Goal: Task Accomplishment & Management: Manage account settings

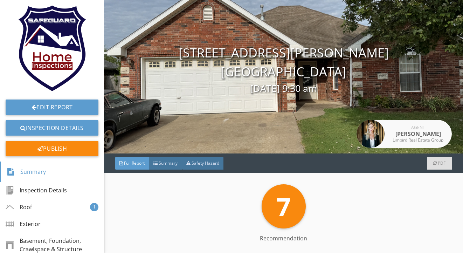
scroll to position [33, 0]
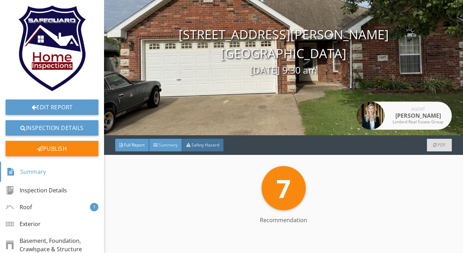
click at [172, 146] on span "Summary" at bounding box center [168, 145] width 19 height 6
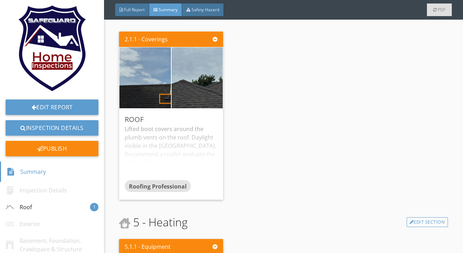
scroll to position [173, 0]
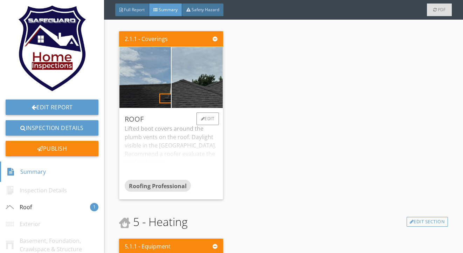
click at [186, 153] on div "Lifted boot covers around the plumb vents on the roof. Daylight visible in the …" at bounding box center [171, 151] width 93 height 55
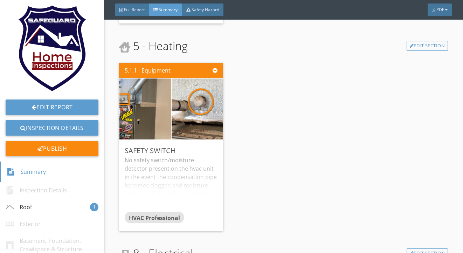
scroll to position [370, 0]
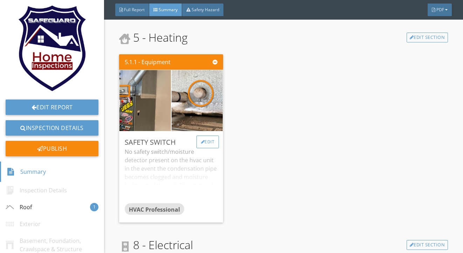
click at [213, 143] on div "Edit" at bounding box center [208, 142] width 23 height 13
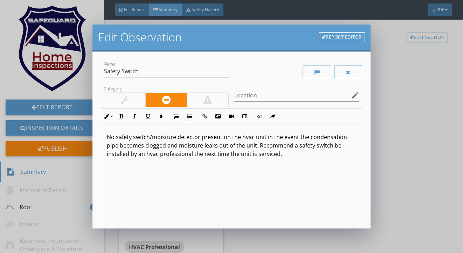
click at [115, 103] on div at bounding box center [124, 100] width 41 height 14
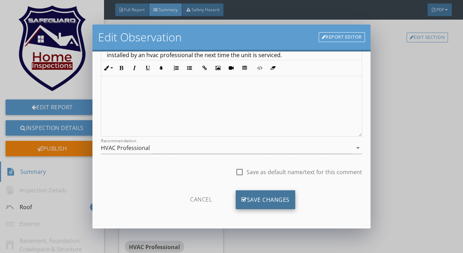
click at [265, 199] on div "Save Changes" at bounding box center [266, 199] width 60 height 19
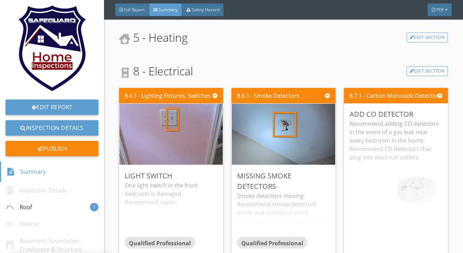
scroll to position [16, 0]
click at [316, 174] on div at bounding box center [316, 175] width 4 height 4
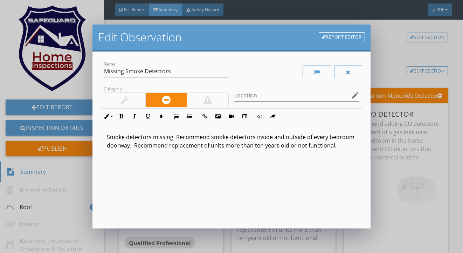
click at [115, 101] on div at bounding box center [124, 100] width 41 height 14
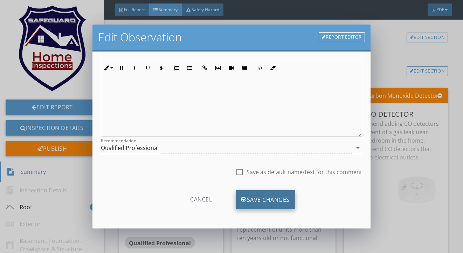
click at [249, 191] on div "Save Changes" at bounding box center [266, 199] width 60 height 19
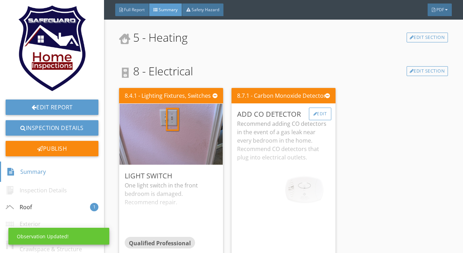
click at [313, 116] on div "Edit" at bounding box center [320, 114] width 23 height 13
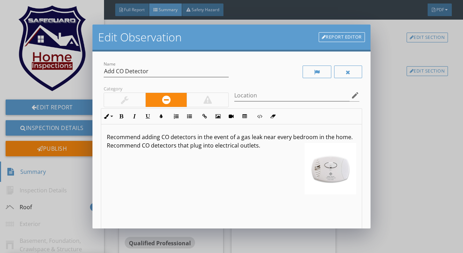
click at [141, 96] on div at bounding box center [124, 100] width 41 height 14
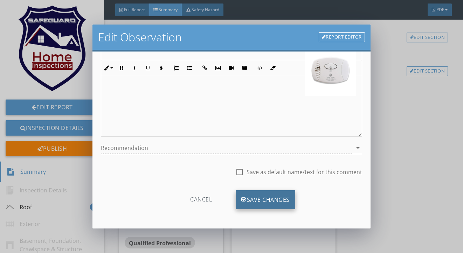
click at [279, 201] on div "Save Changes" at bounding box center [266, 199] width 60 height 19
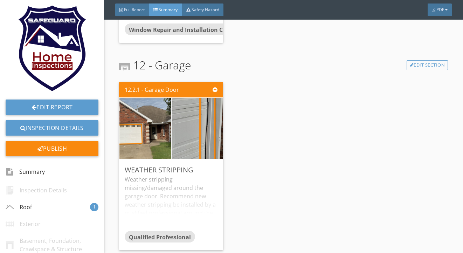
scroll to position [791, 0]
click at [207, 167] on div "Edit" at bounding box center [208, 169] width 23 height 13
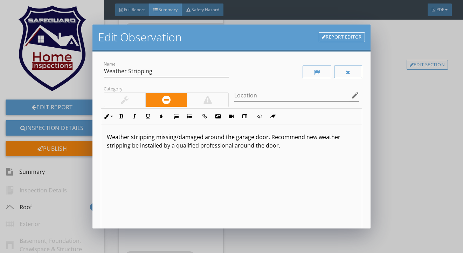
click at [125, 103] on div at bounding box center [125, 100] width 8 height 8
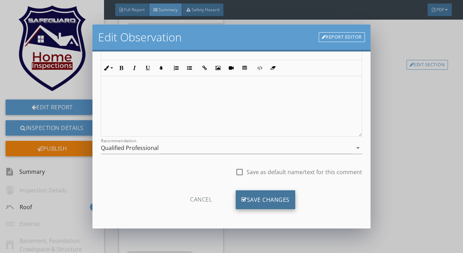
scroll to position [99, 0]
click at [247, 196] on div "Save Changes" at bounding box center [266, 199] width 60 height 19
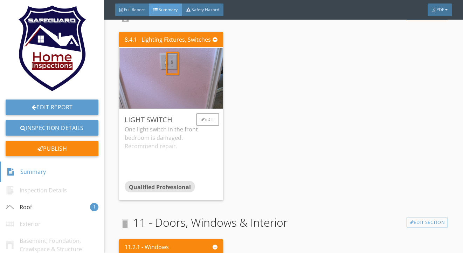
scroll to position [423, 0]
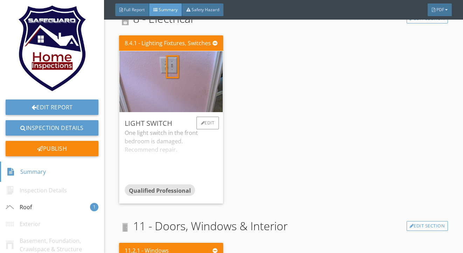
click at [183, 145] on div "One light switch in the front bedroom is damaged. Recommend repair." at bounding box center [171, 156] width 93 height 55
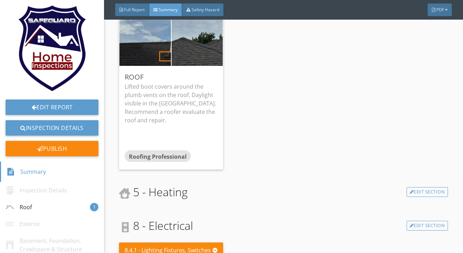
scroll to position [200, 0]
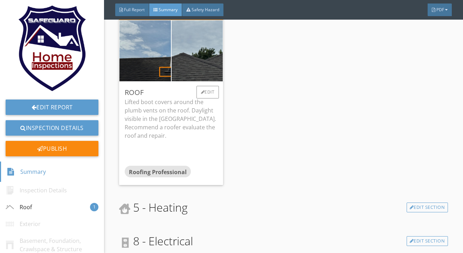
click at [179, 131] on p "Lifted boot covers around the plumb vents on the roof. Daylight visible in the …" at bounding box center [171, 119] width 93 height 42
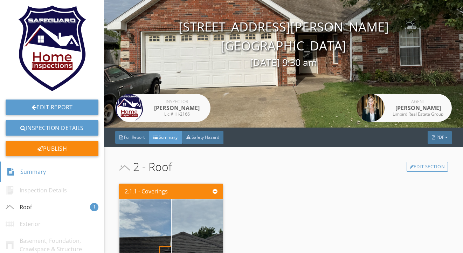
scroll to position [16, 0]
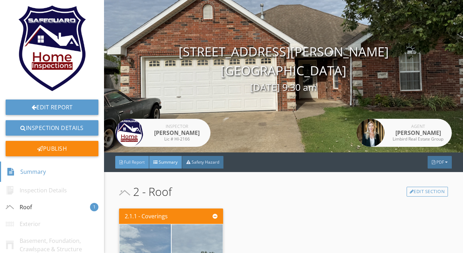
click at [136, 161] on span "Full Report" at bounding box center [134, 162] width 21 height 6
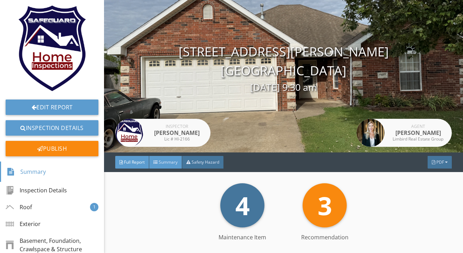
click at [164, 160] on span "Summary" at bounding box center [168, 162] width 19 height 6
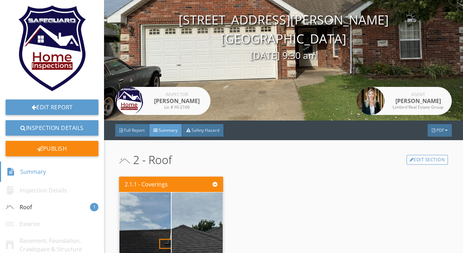
scroll to position [43, 0]
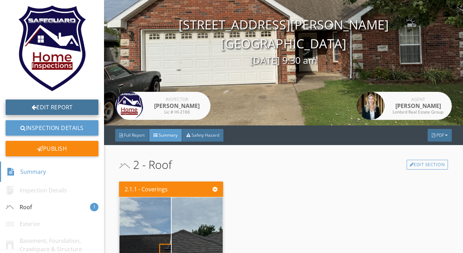
click at [72, 107] on link "Edit Report" at bounding box center [52, 107] width 93 height 15
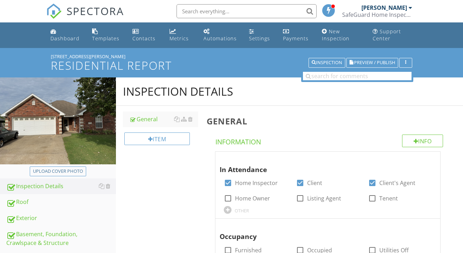
scroll to position [1, 0]
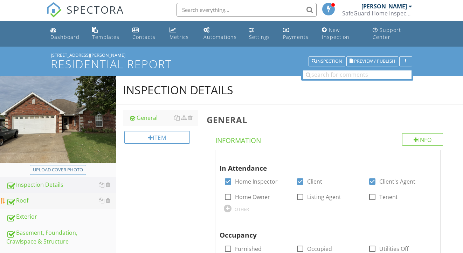
click at [78, 204] on div "Roof" at bounding box center [61, 200] width 110 height 9
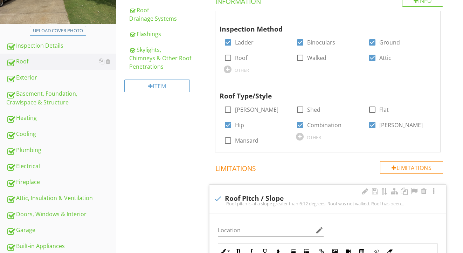
scroll to position [37, 0]
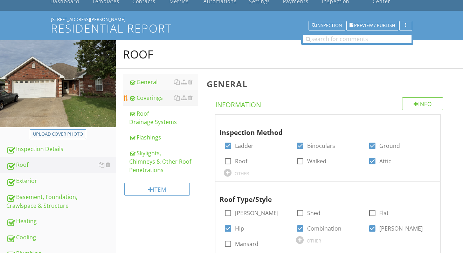
click at [149, 97] on div "Coverings" at bounding box center [163, 98] width 69 height 8
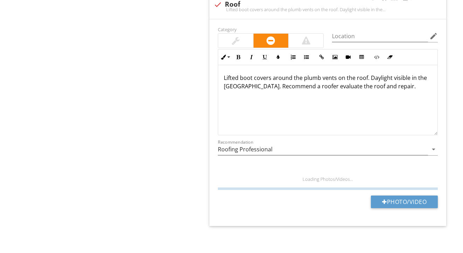
scroll to position [941, 0]
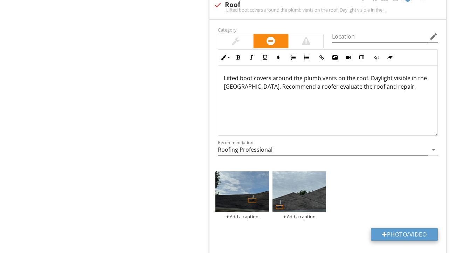
click at [383, 232] on div at bounding box center [384, 235] width 5 height 6
type input "C:\fakepath\IMG_2130.jpeg"
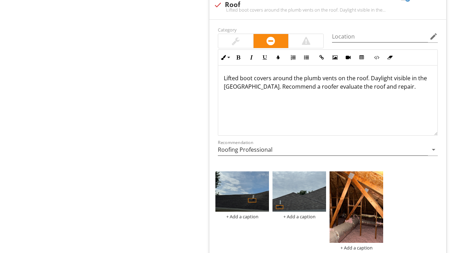
click at [357, 211] on img at bounding box center [357, 206] width 54 height 71
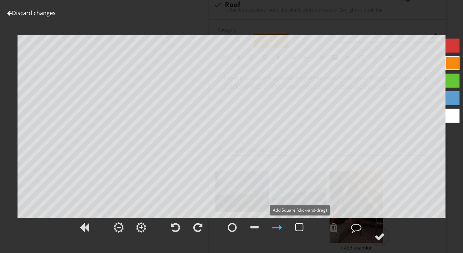
click at [297, 227] on div at bounding box center [299, 227] width 8 height 11
click at [379, 240] on div at bounding box center [380, 236] width 11 height 11
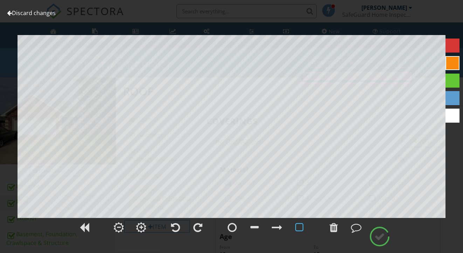
scroll to position [0, 0]
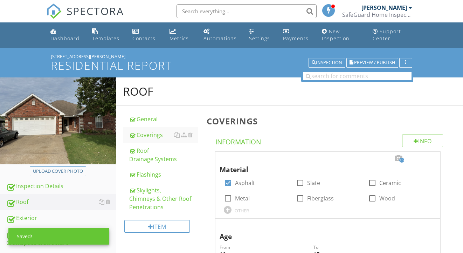
click at [395, 65] on span "Preview / Publish" at bounding box center [374, 63] width 41 height 5
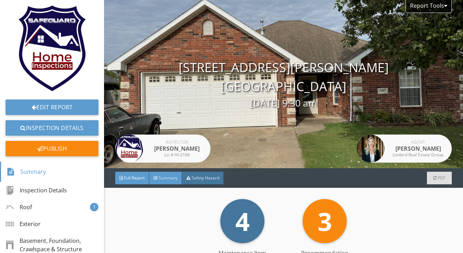
click at [168, 177] on span "Summary" at bounding box center [168, 178] width 19 height 6
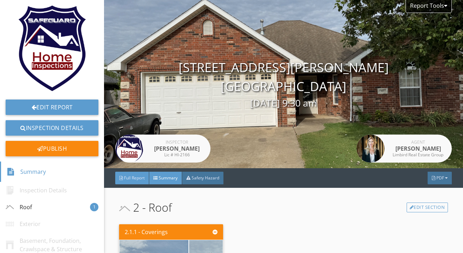
click at [125, 179] on span "Full Report" at bounding box center [134, 178] width 21 height 6
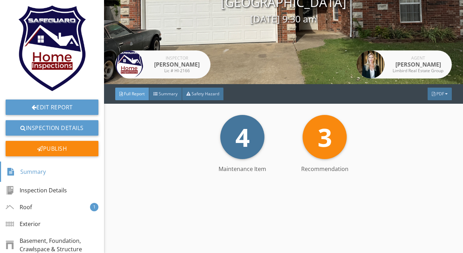
scroll to position [83, 0]
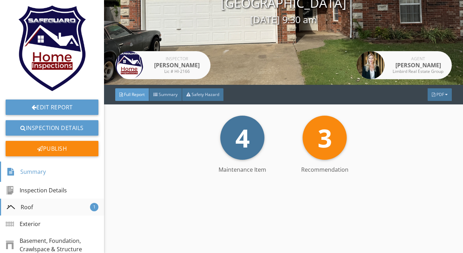
click at [64, 206] on div "Roof 1" at bounding box center [52, 207] width 104 height 17
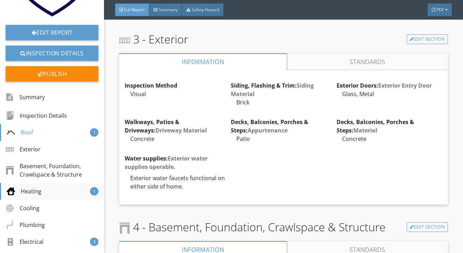
scroll to position [81, 0]
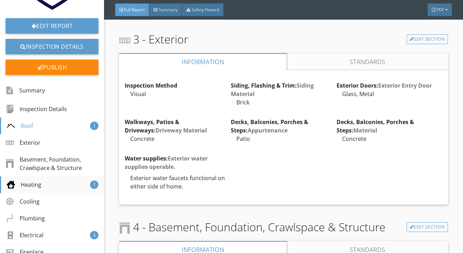
click at [71, 182] on div "Heating 1" at bounding box center [52, 184] width 104 height 17
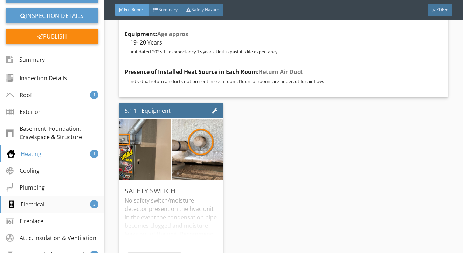
scroll to position [112, 0]
click at [64, 201] on div "Electrical 3" at bounding box center [52, 204] width 104 height 17
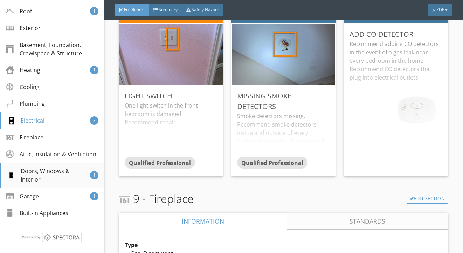
scroll to position [196, 0]
click at [60, 170] on div "Doors, Windows & Interior" at bounding box center [48, 175] width 83 height 17
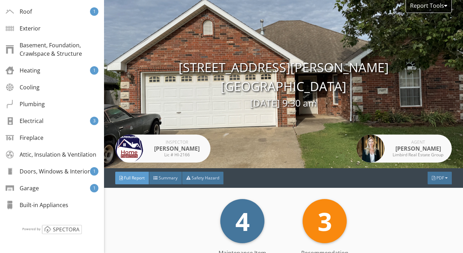
scroll to position [0, 0]
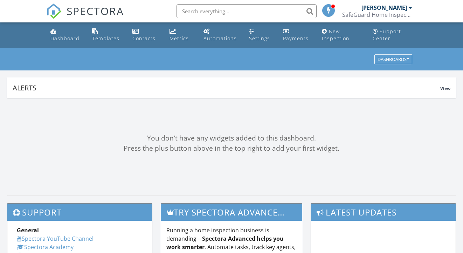
click at [191, 15] on input "text" at bounding box center [247, 11] width 140 height 14
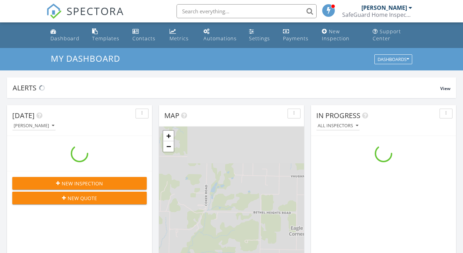
scroll to position [638, 464]
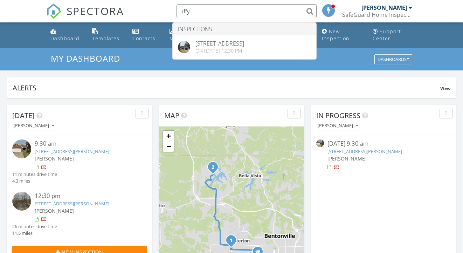
type input "iffy"
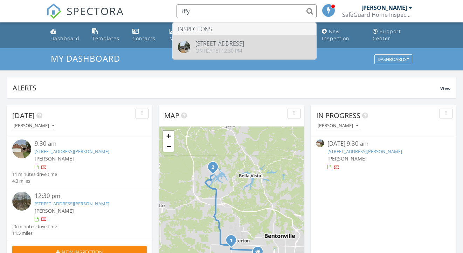
drag, startPoint x: 191, startPoint y: 23, endPoint x: 199, endPoint y: 42, distance: 21.0
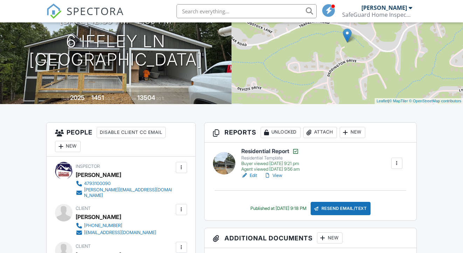
scroll to position [145, 0]
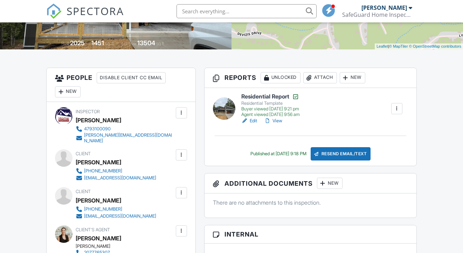
click at [254, 121] on link "Edit" at bounding box center [249, 120] width 16 height 7
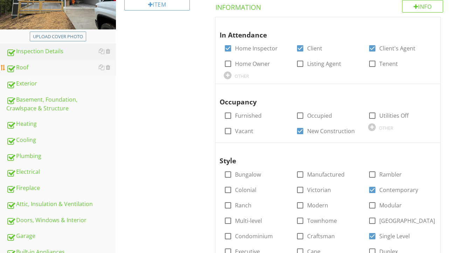
scroll to position [141, 0]
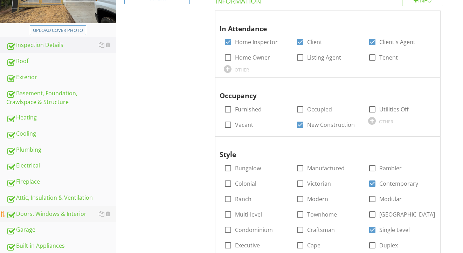
click at [43, 211] on div "Doors, Windows & Interior" at bounding box center [61, 214] width 110 height 9
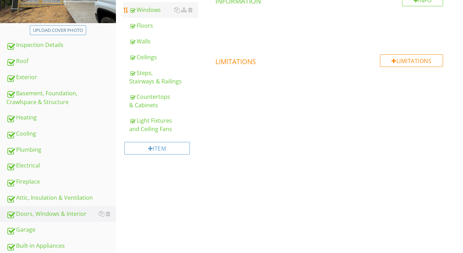
click at [152, 11] on div "Windows" at bounding box center [163, 10] width 69 height 8
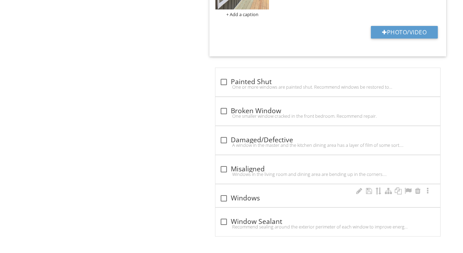
scroll to position [863, 0]
click at [239, 194] on div "check_box_outline_blank Windows" at bounding box center [328, 198] width 217 height 8
checkbox input "true"
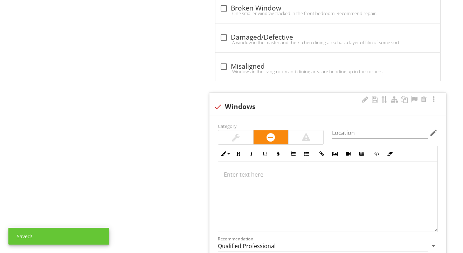
scroll to position [968, 0]
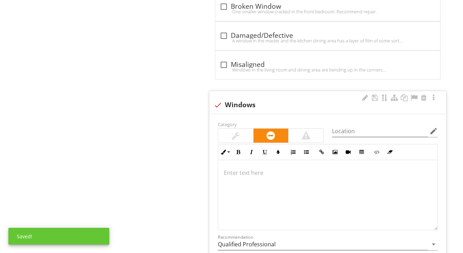
click at [240, 209] on div at bounding box center [327, 195] width 219 height 70
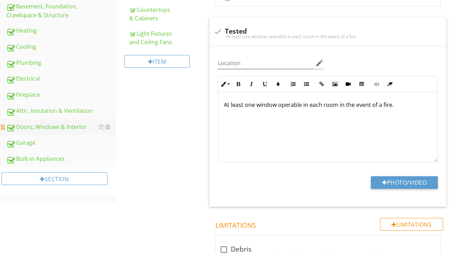
scroll to position [216, 0]
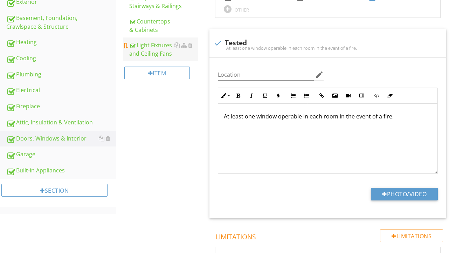
click at [149, 48] on div "Light Fixtures and Ceiling Fans" at bounding box center [163, 49] width 69 height 17
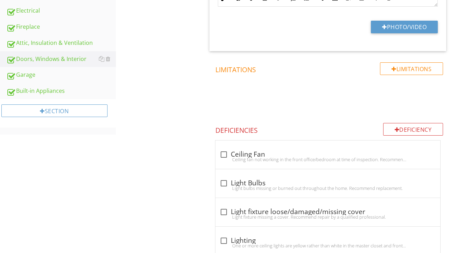
scroll to position [315, 0]
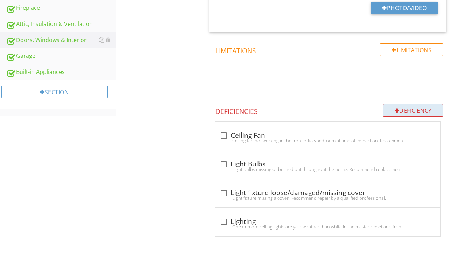
click at [395, 111] on div at bounding box center [397, 111] width 5 height 6
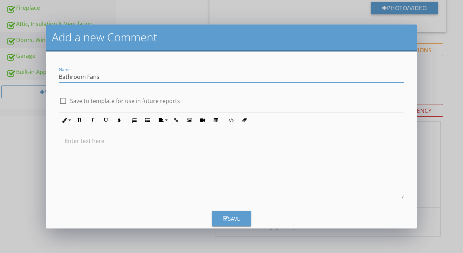
type input "Bathroom Fans"
click at [221, 142] on p at bounding box center [232, 141] width 334 height 8
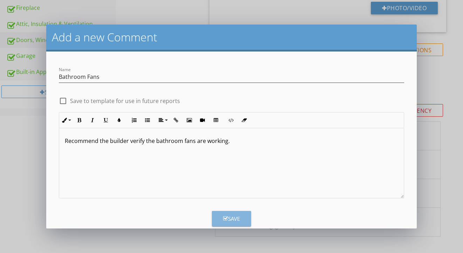
click at [230, 221] on div "Save" at bounding box center [231, 219] width 17 height 8
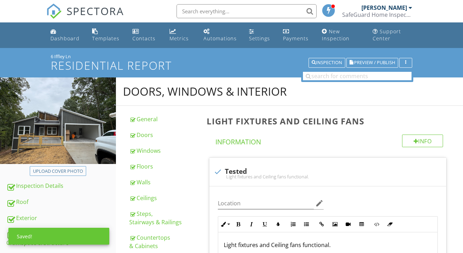
scroll to position [0, 0]
click at [385, 59] on button "Preview / Publish" at bounding box center [373, 63] width 52 height 10
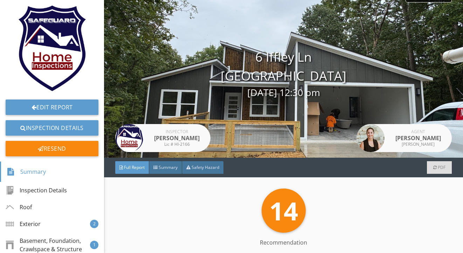
scroll to position [12, 0]
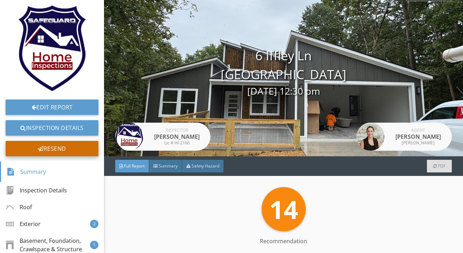
click at [62, 148] on div "Resend" at bounding box center [52, 148] width 93 height 15
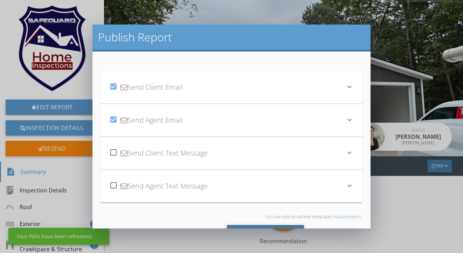
click at [234, 226] on div "Send All" at bounding box center [265, 234] width 77 height 19
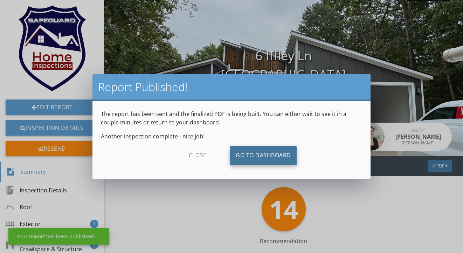
click at [258, 154] on link "Go To Dashboard" at bounding box center [263, 155] width 67 height 19
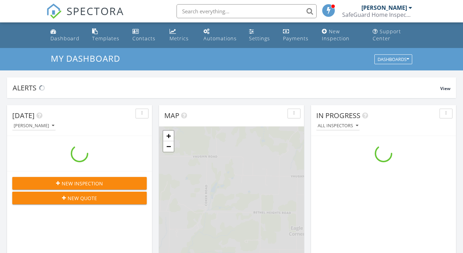
scroll to position [638, 464]
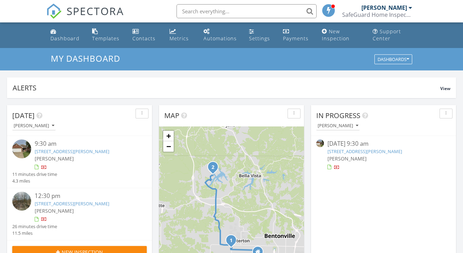
click at [76, 151] on link "[STREET_ADDRESS][PERSON_NAME]" at bounding box center [72, 151] width 75 height 6
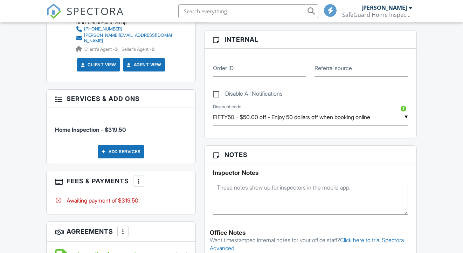
scroll to position [332, 0]
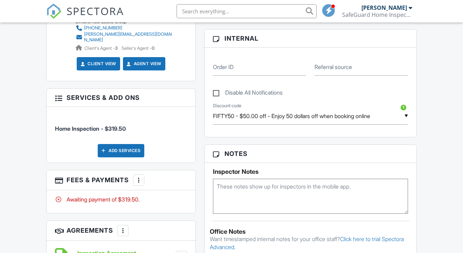
click at [139, 177] on div at bounding box center [138, 180] width 7 height 7
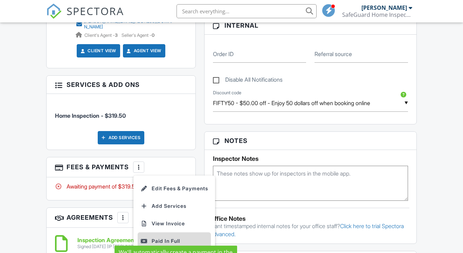
scroll to position [353, 0]
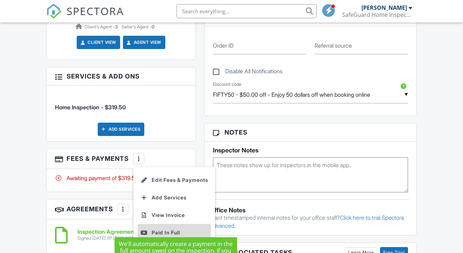
click at [169, 228] on div "Paid In Full" at bounding box center [174, 232] width 68 height 8
